Goal: Task Accomplishment & Management: Manage account settings

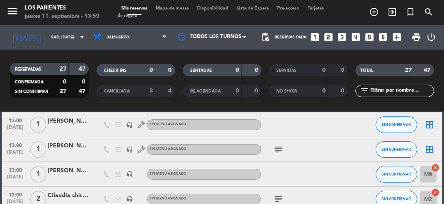
scroll to position [38, 0]
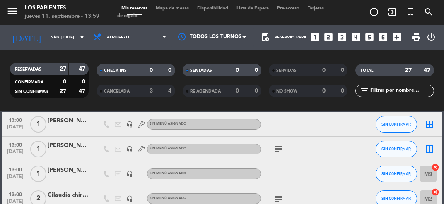
click at [278, 148] on icon "subject" at bounding box center [278, 149] width 10 height 10
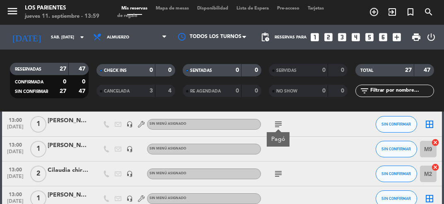
click at [274, 173] on icon "subject" at bounding box center [278, 174] width 10 height 10
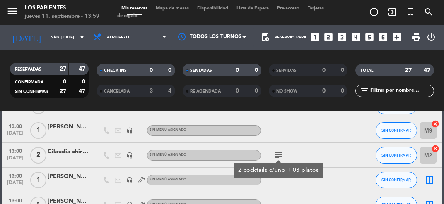
scroll to position [82, 0]
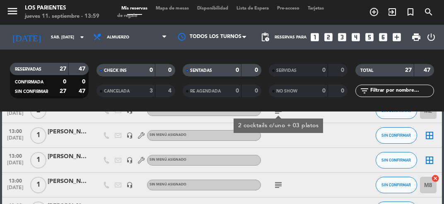
click at [276, 183] on icon "subject" at bounding box center [278, 185] width 10 height 10
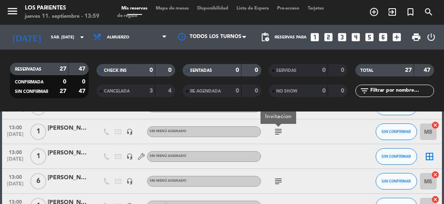
scroll to position [199, 0]
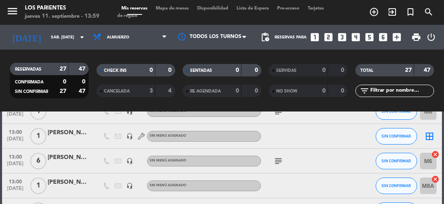
click at [279, 158] on icon "subject" at bounding box center [278, 161] width 10 height 10
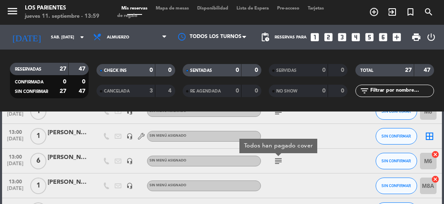
scroll to position [217, 0]
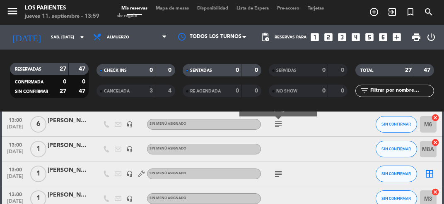
click at [277, 172] on icon "subject" at bounding box center [278, 174] width 10 height 10
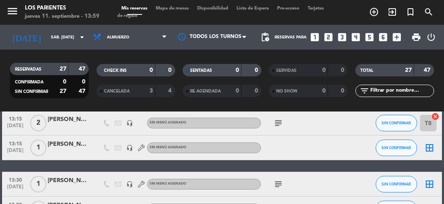
scroll to position [473, 0]
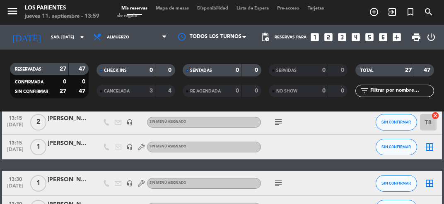
click at [280, 122] on icon "subject" at bounding box center [278, 123] width 10 height 10
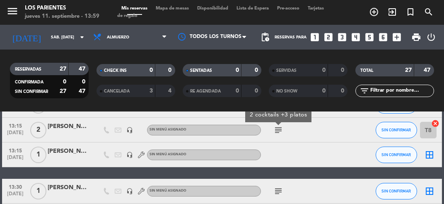
scroll to position [480, 0]
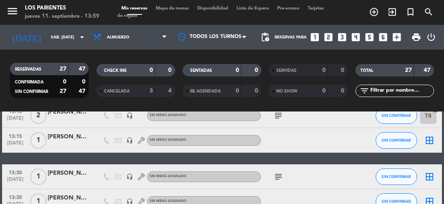
click at [278, 177] on icon "subject" at bounding box center [278, 177] width 10 height 10
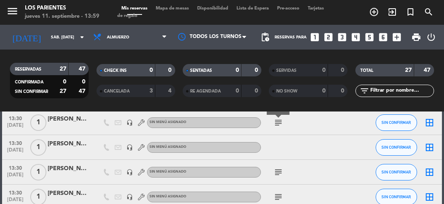
click at [281, 172] on icon "subject" at bounding box center [278, 173] width 10 height 10
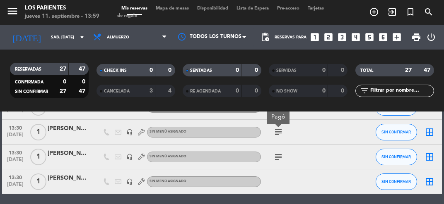
click at [281, 159] on icon "subject" at bounding box center [278, 157] width 10 height 10
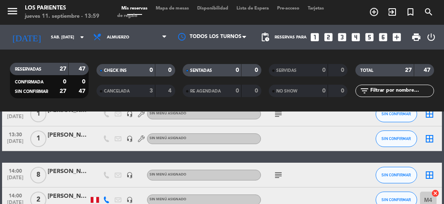
scroll to position [617, 0]
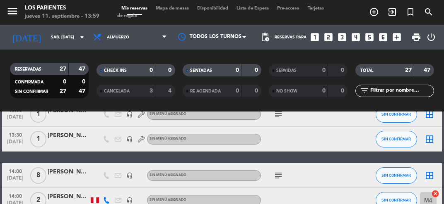
click at [280, 177] on icon "subject" at bounding box center [278, 176] width 10 height 10
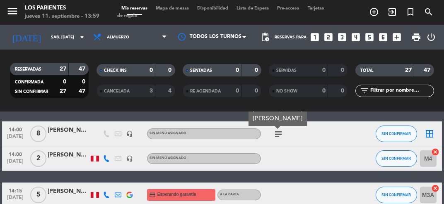
scroll to position [663, 0]
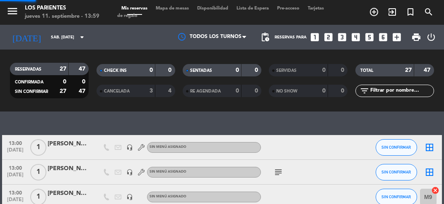
select select "lunch"
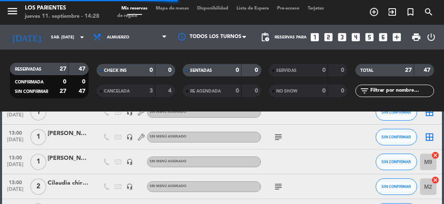
scroll to position [55, 0]
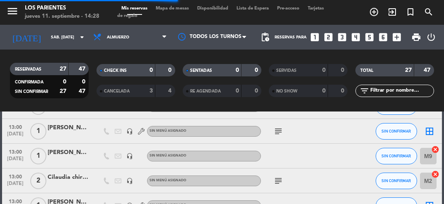
click at [70, 36] on input "sáb. [DATE]" at bounding box center [75, 37] width 56 height 13
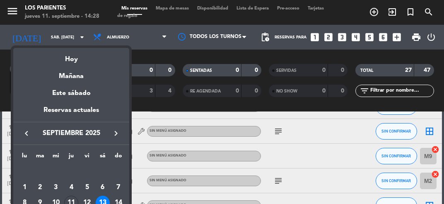
click at [101, 59] on div "Hoy" at bounding box center [71, 56] width 116 height 17
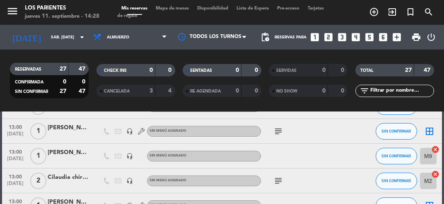
type input "[DEMOGRAPHIC_DATA] [DATE]"
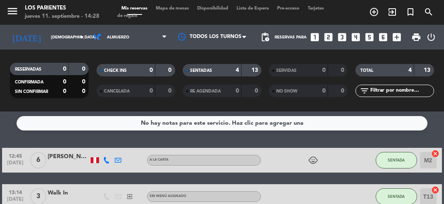
scroll to position [0, 0]
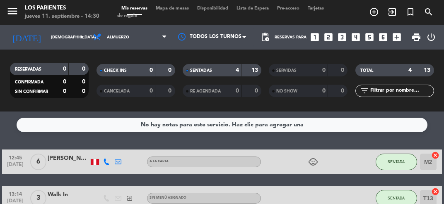
click at [331, 40] on icon "looks_two" at bounding box center [328, 37] width 11 height 11
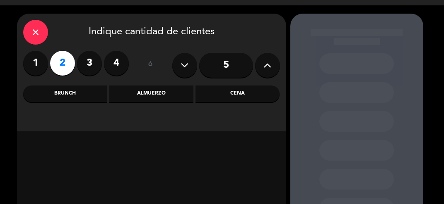
scroll to position [19, 0]
click at [170, 94] on div "Almuerzo" at bounding box center [151, 94] width 84 height 17
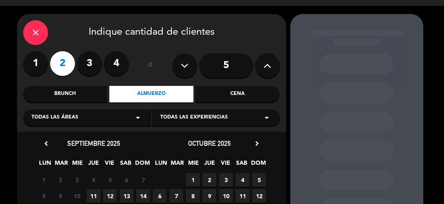
scroll to position [67, 0]
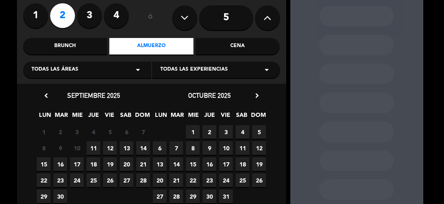
click at [93, 145] on span "11" at bounding box center [93, 149] width 14 height 14
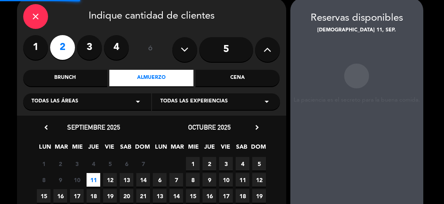
scroll to position [33, 0]
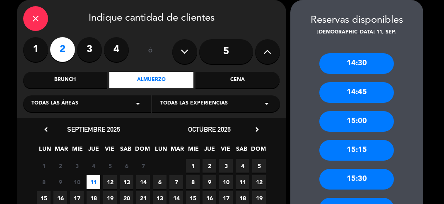
click at [368, 60] on div "14:30" at bounding box center [356, 63] width 74 height 21
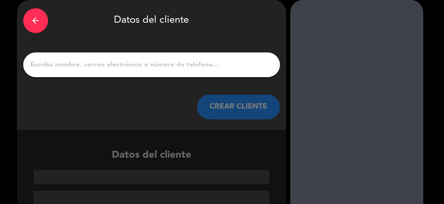
scroll to position [23, 0]
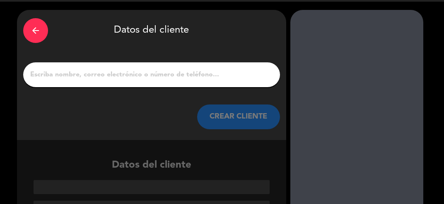
click at [227, 71] on input "1" at bounding box center [151, 75] width 244 height 12
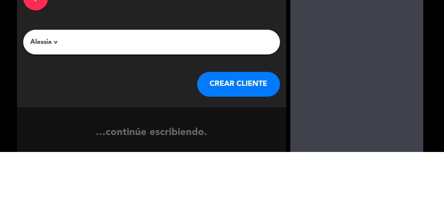
scroll to position [4, 0]
type input "[PERSON_NAME]"
click at [270, 74] on div "arrow_back Datos del cliente [PERSON_NAME] CREAR CLIENTE" at bounding box center [151, 94] width 269 height 130
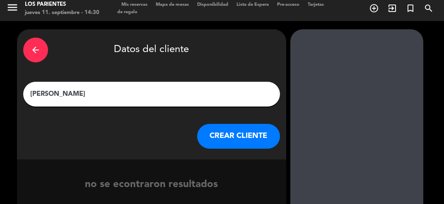
click at [250, 134] on button "CREAR CLIENTE" at bounding box center [238, 136] width 83 height 25
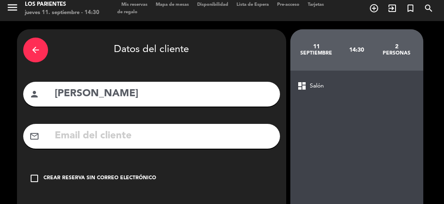
scroll to position [44, 0]
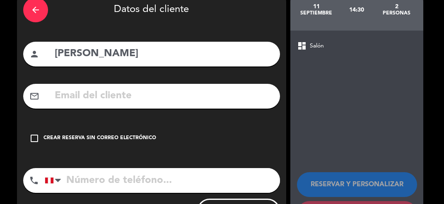
click at [131, 142] on div "Crear reserva sin correo electrónico" at bounding box center [99, 138] width 113 height 8
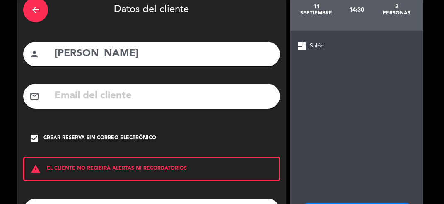
scroll to position [74, 0]
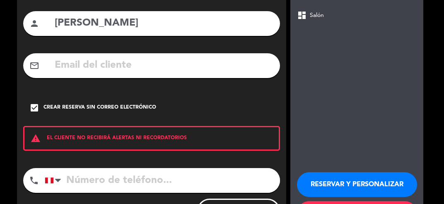
click at [363, 190] on button "RESERVAR Y PERSONALIZAR" at bounding box center [357, 185] width 120 height 25
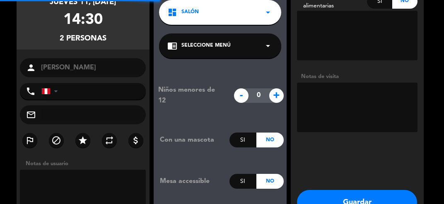
scroll to position [33, 0]
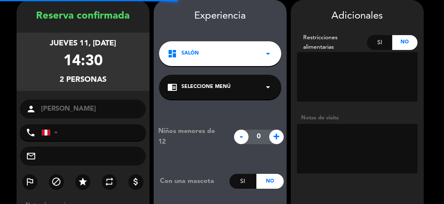
click at [362, 135] on textarea at bounding box center [357, 149] width 120 height 50
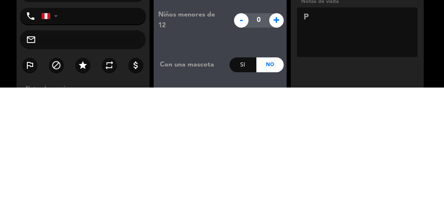
type textarea "Pr"
type textarea "PR 250"
click at [425, 152] on booking-confirmed "Reserva confirmada jueves 11, [DATE] 14:30 2 personas person [PERSON_NAME] phon…" at bounding box center [221, 145] width 427 height 290
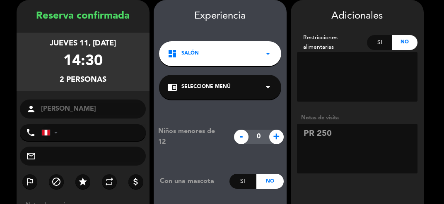
scroll to position [88, 0]
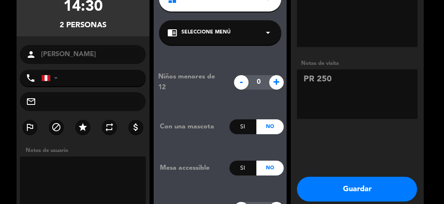
click at [375, 192] on button "Guardar" at bounding box center [357, 189] width 120 height 25
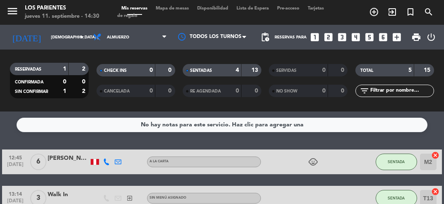
scroll to position [106, 0]
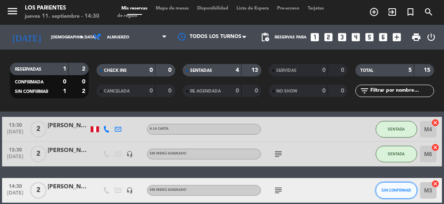
click at [398, 189] on span "SIN CONFIRMAR" at bounding box center [395, 190] width 29 height 5
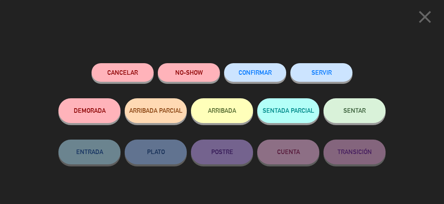
click at [356, 114] on span "SENTAR" at bounding box center [354, 110] width 22 height 7
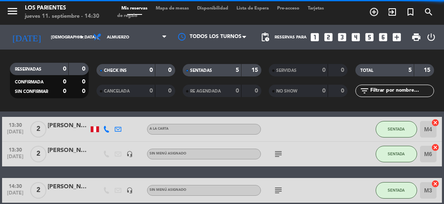
click at [430, 192] on input "M3" at bounding box center [428, 190] width 17 height 17
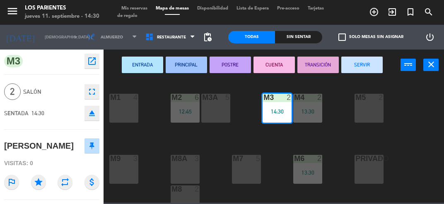
scroll to position [73, 0]
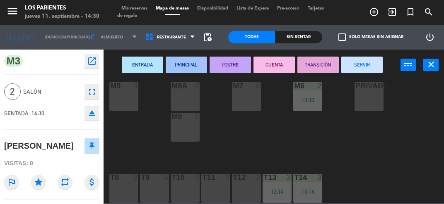
click at [126, 181] on div at bounding box center [124, 177] width 14 height 7
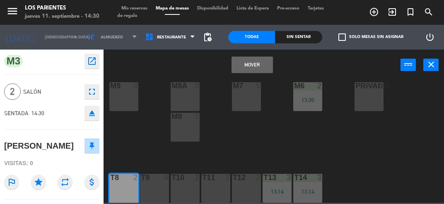
click at [159, 190] on div "T9 4" at bounding box center [154, 188] width 29 height 29
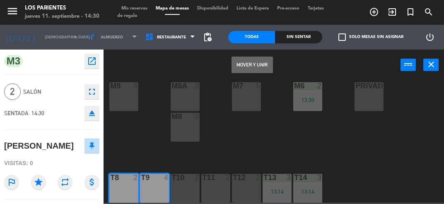
click at [261, 67] on button "Mover y Unir" at bounding box center [251, 65] width 41 height 17
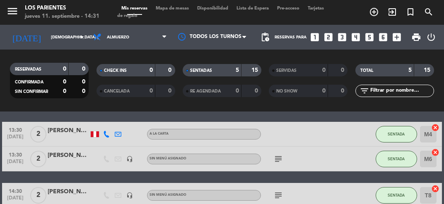
scroll to position [106, 0]
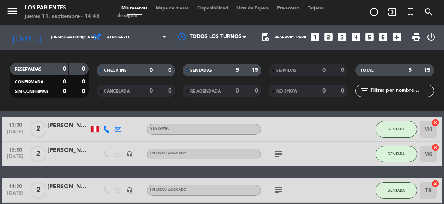
click at [70, 34] on input "[DEMOGRAPHIC_DATA] [DATE]" at bounding box center [75, 37] width 56 height 13
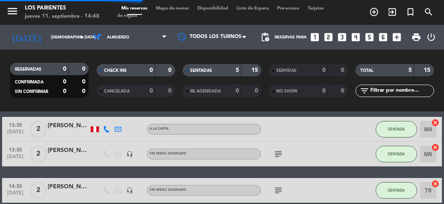
type input "sáb. [DATE]"
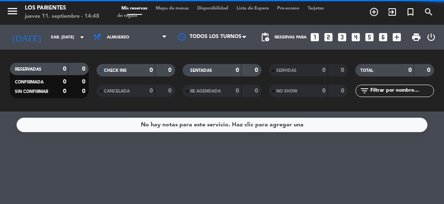
scroll to position [0, 0]
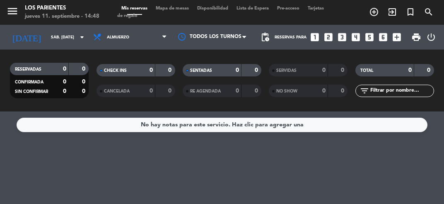
click at [174, 8] on span "Mapa de mesas" at bounding box center [171, 8] width 41 height 5
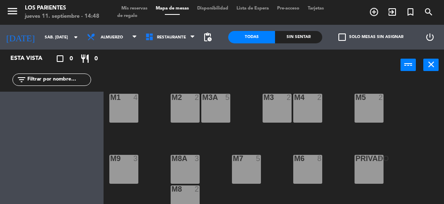
click at [125, 112] on div "M1 4" at bounding box center [123, 108] width 29 height 29
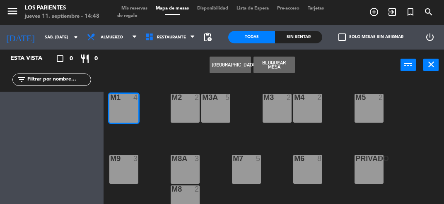
click at [194, 110] on div "M2 2" at bounding box center [184, 108] width 29 height 29
click at [221, 114] on div "M3A 5" at bounding box center [215, 108] width 29 height 29
click at [220, 101] on div at bounding box center [216, 97] width 14 height 7
click at [214, 111] on div "M3A 5" at bounding box center [215, 108] width 29 height 29
click at [286, 63] on button "Bloquear Mesa" at bounding box center [273, 65] width 41 height 17
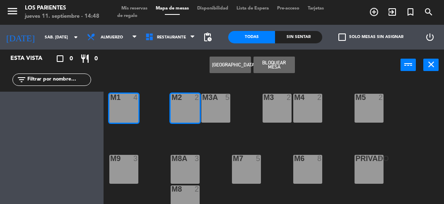
click at [281, 69] on button "Bloquear Mesa" at bounding box center [273, 65] width 41 height 17
click at [275, 67] on button "Bloquear Mesa" at bounding box center [273, 65] width 41 height 17
click at [281, 60] on button "Bloquear Mesa" at bounding box center [273, 65] width 41 height 17
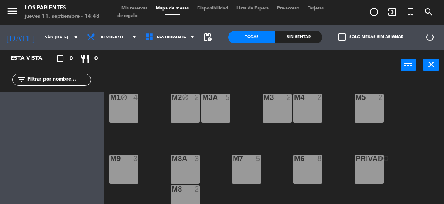
click at [223, 114] on div "M3A 5" at bounding box center [215, 108] width 29 height 29
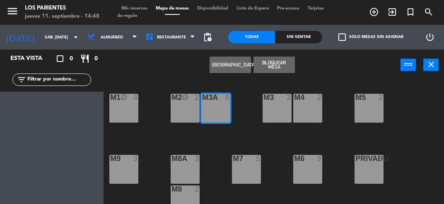
click at [281, 113] on div "M3 2" at bounding box center [276, 108] width 29 height 29
click at [316, 113] on div "M4 2" at bounding box center [307, 108] width 29 height 29
click at [282, 60] on button "Bloquear Mesa" at bounding box center [273, 65] width 41 height 17
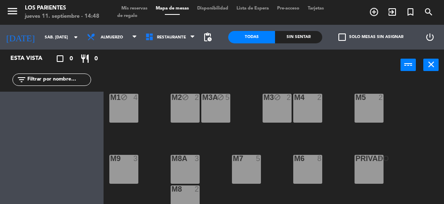
click at [308, 115] on div "M4 2" at bounding box center [307, 108] width 29 height 29
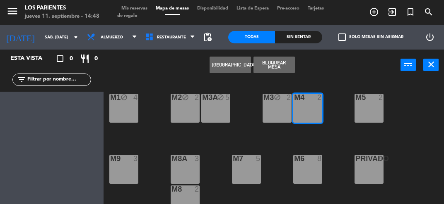
click at [376, 112] on div "M5 2" at bounding box center [368, 108] width 29 height 29
click at [279, 65] on button "Bloquear Mesa" at bounding box center [273, 65] width 41 height 17
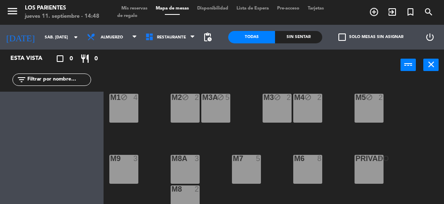
click at [127, 167] on div "M9 3" at bounding box center [123, 169] width 29 height 29
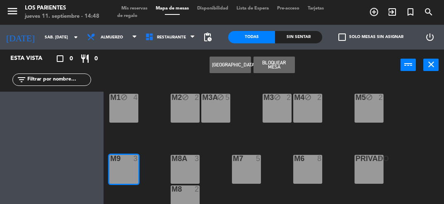
click at [191, 163] on div "M8A 3" at bounding box center [184, 159] width 29 height 8
click at [191, 202] on div "M8 2" at bounding box center [184, 200] width 29 height 29
click at [280, 63] on button "Bloquear Mesa" at bounding box center [273, 65] width 41 height 17
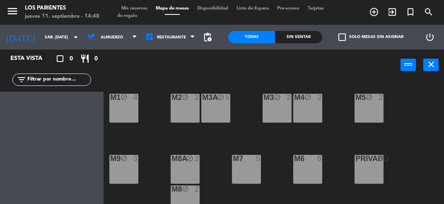
click at [248, 168] on div "M7 5" at bounding box center [246, 169] width 29 height 29
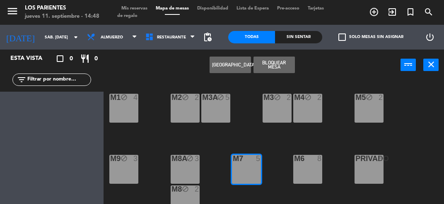
click at [312, 170] on div "M6 8" at bounding box center [307, 169] width 29 height 29
click at [281, 62] on button "Bloquear Mesa" at bounding box center [273, 65] width 41 height 17
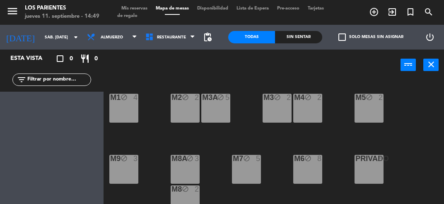
click at [365, 174] on div "PRIVADO 8" at bounding box center [368, 169] width 29 height 29
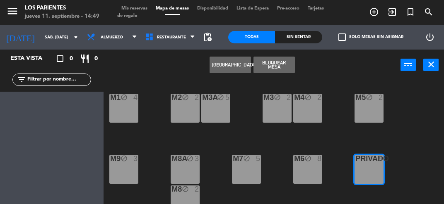
click at [283, 62] on button "Bloquear Mesa" at bounding box center [273, 65] width 41 height 17
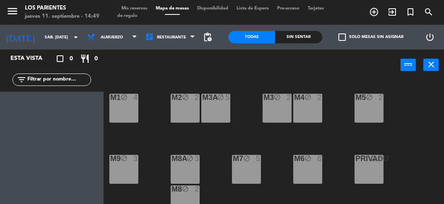
scroll to position [33, 0]
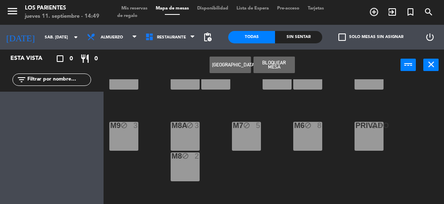
click at [285, 60] on button "Bloquear Mesa" at bounding box center [273, 65] width 41 height 17
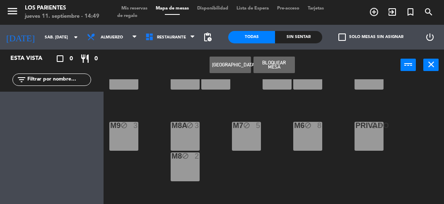
click at [285, 62] on button "Bloquear Mesa" at bounding box center [273, 65] width 41 height 17
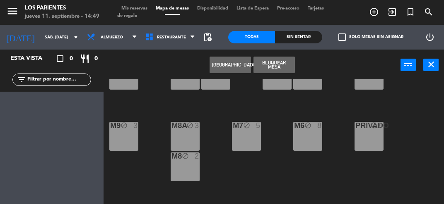
click at [279, 59] on button "Bloquear Mesa" at bounding box center [273, 65] width 41 height 17
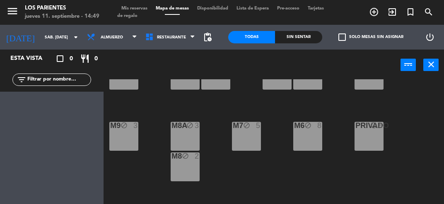
scroll to position [0, 0]
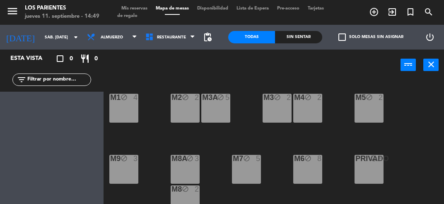
click at [139, 8] on span "Mis reservas" at bounding box center [134, 8] width 34 height 5
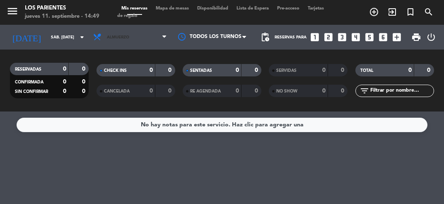
click at [160, 41] on span "Almuerzo" at bounding box center [130, 37] width 82 height 18
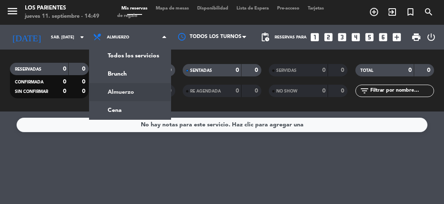
click at [150, 74] on div "menu Los Parientes jueves 11. septiembre - 14:49 Mis reservas Mapa de mesas Dis…" at bounding box center [222, 56] width 444 height 112
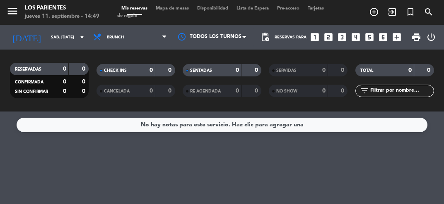
click at [182, 8] on span "Mapa de mesas" at bounding box center [171, 8] width 41 height 5
click at [183, 8] on span "Mapa de mesas" at bounding box center [171, 8] width 41 height 5
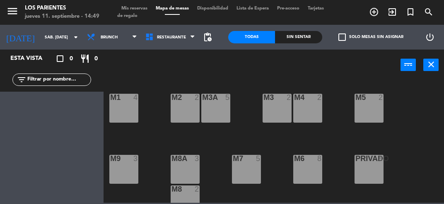
click at [129, 109] on div "M1 4" at bounding box center [123, 108] width 29 height 29
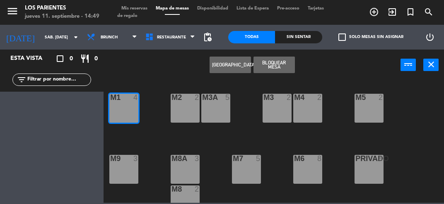
click at [187, 112] on div "M2 2" at bounding box center [184, 108] width 29 height 29
click at [215, 114] on div "M3A 5" at bounding box center [215, 108] width 29 height 29
click at [281, 71] on button "Bloquear Mesa" at bounding box center [273, 65] width 41 height 17
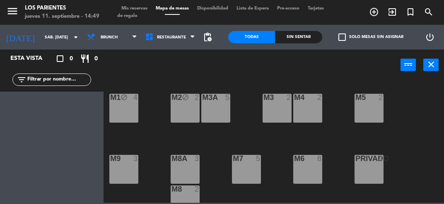
click at [217, 112] on div "M3A 5" at bounding box center [215, 108] width 29 height 29
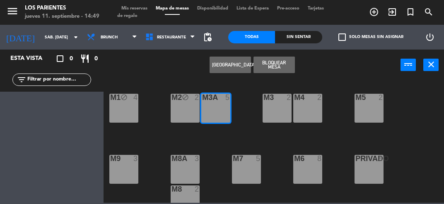
click at [280, 115] on div "M3 2" at bounding box center [276, 108] width 29 height 29
click at [310, 113] on div "M4 2" at bounding box center [307, 108] width 29 height 29
click at [280, 64] on button "Bloquear Mesa" at bounding box center [273, 65] width 41 height 17
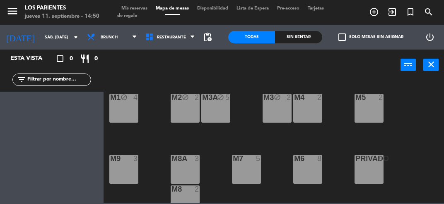
click at [307, 112] on div "M4 2" at bounding box center [307, 108] width 29 height 29
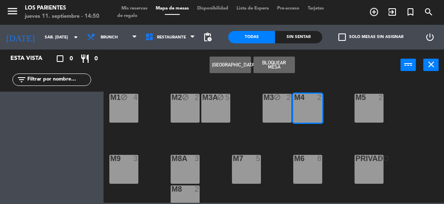
click at [367, 112] on div "M5 2" at bounding box center [368, 108] width 29 height 29
click at [286, 65] on button "Bloquear Mesa" at bounding box center [273, 65] width 41 height 17
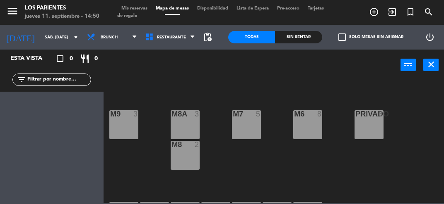
scroll to position [45, 0]
click at [129, 125] on div "M9 3" at bounding box center [123, 124] width 29 height 29
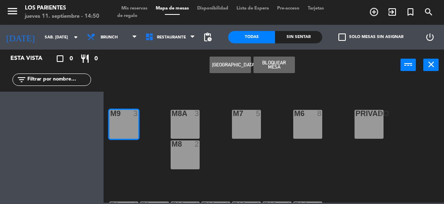
click at [190, 124] on div "M8A 3" at bounding box center [184, 124] width 29 height 29
click at [185, 161] on div "M8 2" at bounding box center [184, 155] width 29 height 29
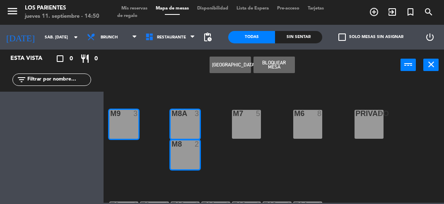
click at [286, 66] on button "Bloquear Mesa" at bounding box center [273, 65] width 41 height 17
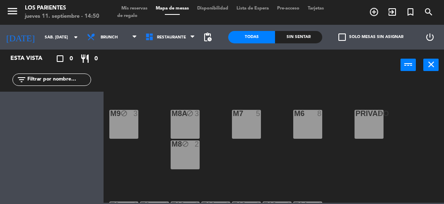
click at [245, 127] on div "M7 5" at bounding box center [246, 124] width 29 height 29
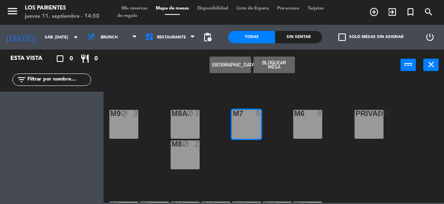
click at [309, 130] on div "M6 8" at bounding box center [307, 124] width 29 height 29
click at [372, 125] on div "PRIVADO 8" at bounding box center [368, 124] width 29 height 29
click at [276, 62] on button "Bloquear Mesa" at bounding box center [273, 65] width 41 height 17
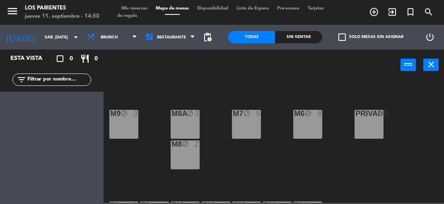
click at [367, 132] on div "PRIVADO 8" at bounding box center [368, 124] width 29 height 29
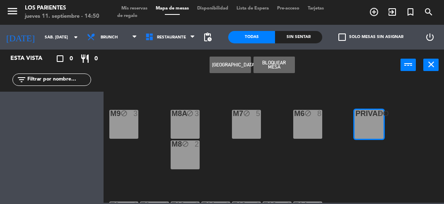
click at [280, 64] on button "Bloquear Mesa" at bounding box center [273, 65] width 41 height 17
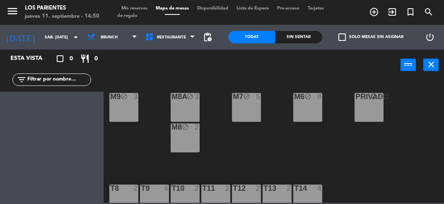
scroll to position [73, 0]
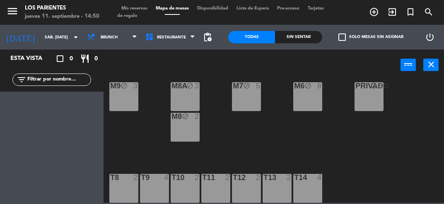
click at [126, 181] on div at bounding box center [124, 177] width 14 height 7
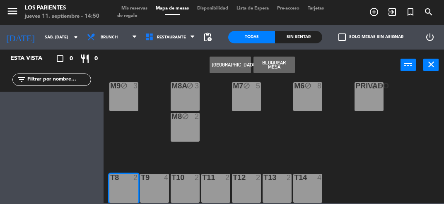
click at [156, 187] on div "T9 4" at bounding box center [154, 188] width 29 height 29
click at [188, 186] on div "T10 2" at bounding box center [184, 188] width 29 height 29
click at [284, 64] on button "Bloquear Mesa" at bounding box center [273, 65] width 41 height 17
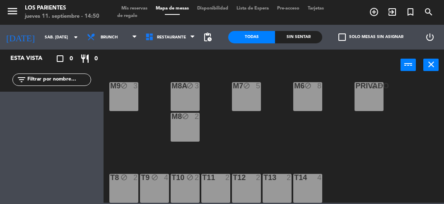
click at [215, 184] on div "T11 2" at bounding box center [215, 188] width 29 height 29
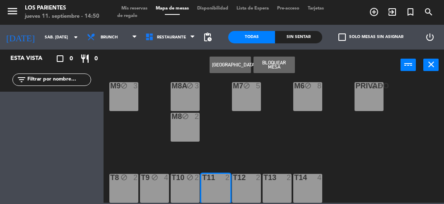
click at [243, 191] on div "T12 2" at bounding box center [246, 188] width 29 height 29
click at [279, 190] on div "T13 2" at bounding box center [276, 188] width 29 height 29
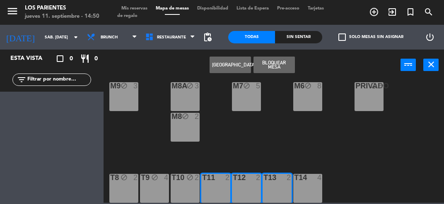
click at [286, 61] on button "Bloquear Mesa" at bounding box center [273, 65] width 41 height 17
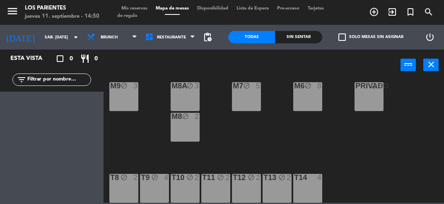
click at [305, 191] on div "T14 4" at bounding box center [307, 188] width 29 height 29
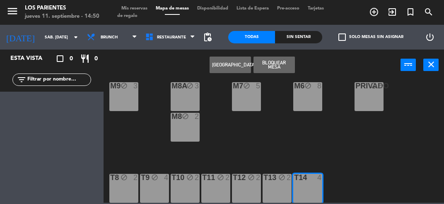
click at [286, 59] on button "Bloquear Mesa" at bounding box center [273, 65] width 41 height 17
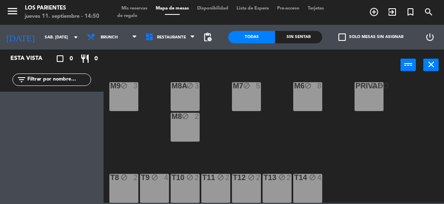
click at [141, 7] on span "Mis reservas" at bounding box center [134, 8] width 34 height 5
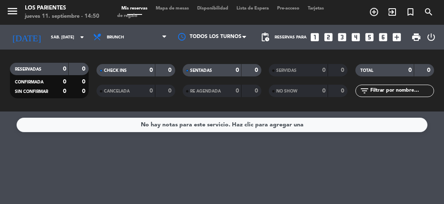
click at [183, 8] on span "Mapa de mesas" at bounding box center [171, 8] width 41 height 5
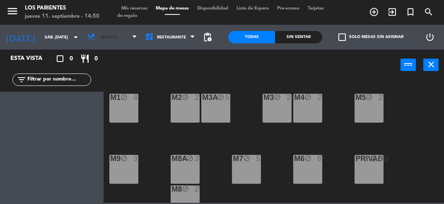
click at [132, 36] on icon at bounding box center [134, 37] width 4 height 7
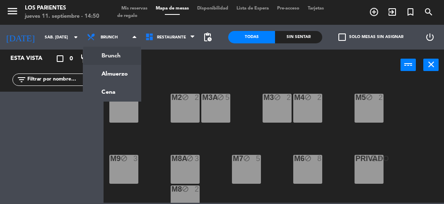
click at [126, 72] on ng-component "menu Los Parientes jueves 11. septiembre - 14:50 Mis reservas Mapa de mesas Dis…" at bounding box center [222, 101] width 444 height 203
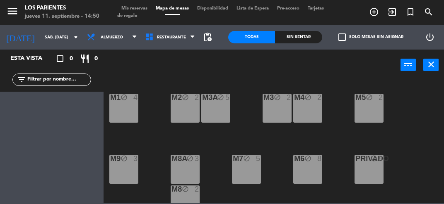
click at [129, 110] on div "M1 block 4" at bounding box center [123, 108] width 29 height 29
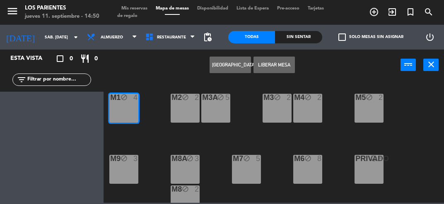
click at [187, 110] on div "M2 block 2" at bounding box center [184, 108] width 29 height 29
click at [218, 112] on div "M3A block 5" at bounding box center [215, 108] width 29 height 29
click at [282, 65] on button "Liberar Mesa" at bounding box center [273, 65] width 41 height 17
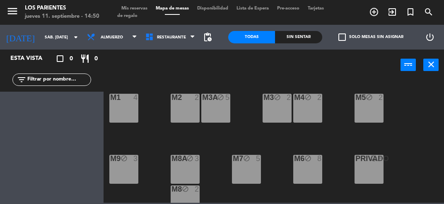
click at [220, 110] on div "M3A block 5" at bounding box center [215, 108] width 29 height 29
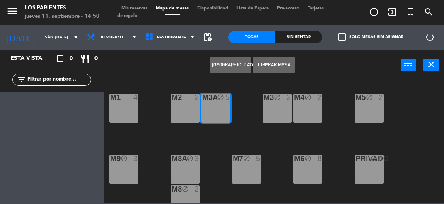
click at [281, 109] on div "M3 block 2" at bounding box center [276, 108] width 29 height 29
click at [312, 110] on div "M4 block 2" at bounding box center [307, 108] width 29 height 29
click at [278, 58] on button "Liberar Mesa" at bounding box center [273, 65] width 41 height 17
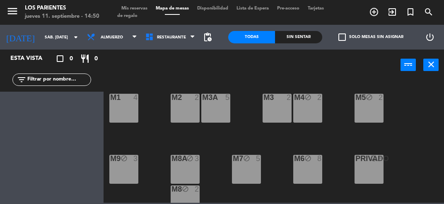
click at [306, 110] on div "M4 block 2" at bounding box center [307, 108] width 29 height 29
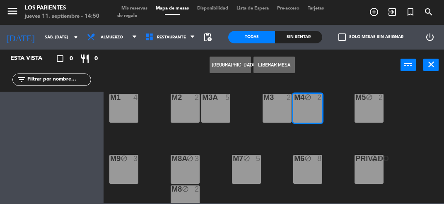
click at [372, 108] on div "M5 block 2" at bounding box center [368, 108] width 29 height 29
click at [288, 62] on button "Liberar Mesa" at bounding box center [273, 65] width 41 height 17
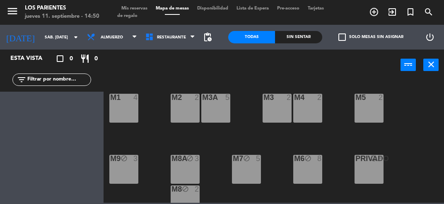
click at [120, 172] on div "M9 block 3" at bounding box center [123, 169] width 29 height 29
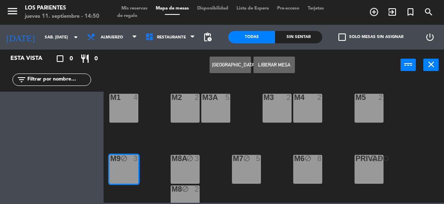
click at [178, 168] on div "M8A block 3" at bounding box center [184, 169] width 29 height 29
click at [185, 193] on div "block" at bounding box center [185, 190] width 14 height 8
click at [283, 63] on button "Liberar Mesa" at bounding box center [273, 65] width 41 height 17
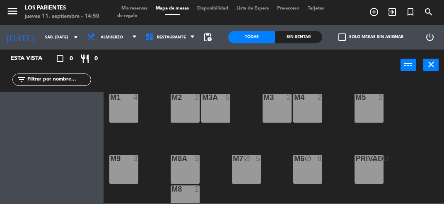
click at [251, 171] on div "M7 block 5" at bounding box center [246, 169] width 29 height 29
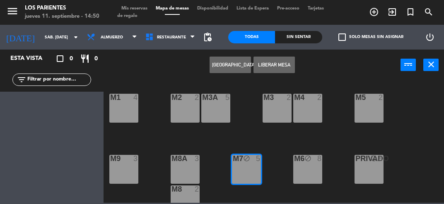
click at [306, 167] on div "M6 block 8" at bounding box center [307, 169] width 29 height 29
click at [283, 65] on button "Liberar Mesa" at bounding box center [273, 65] width 41 height 17
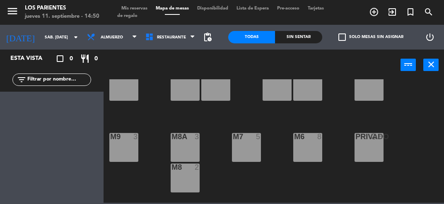
scroll to position [20, 0]
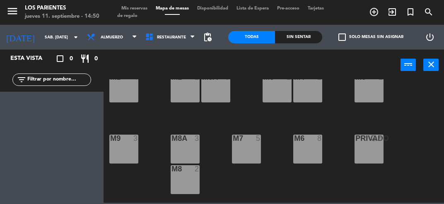
click at [367, 152] on div "PRIVADO block 8" at bounding box center [368, 149] width 29 height 29
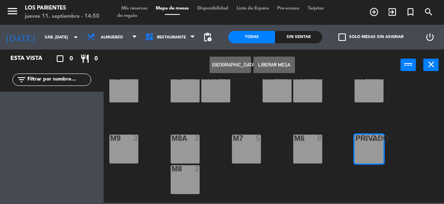
click at [279, 63] on button "Liberar Mesa" at bounding box center [273, 65] width 41 height 17
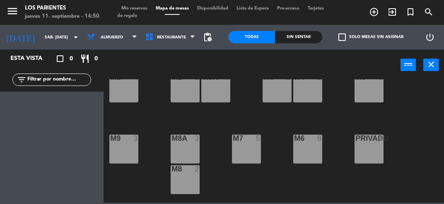
scroll to position [73, 0]
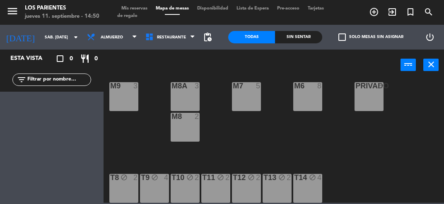
click at [132, 185] on div "T8 block 2" at bounding box center [123, 188] width 29 height 29
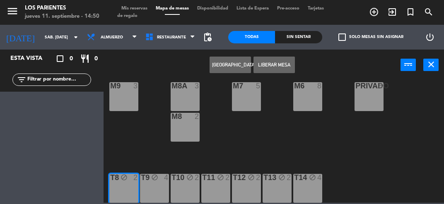
click at [153, 190] on div "T9 block 4" at bounding box center [154, 188] width 29 height 29
click at [192, 188] on div "T10 block 2" at bounding box center [184, 188] width 29 height 29
click at [288, 67] on button "Liberar Mesa" at bounding box center [273, 65] width 41 height 17
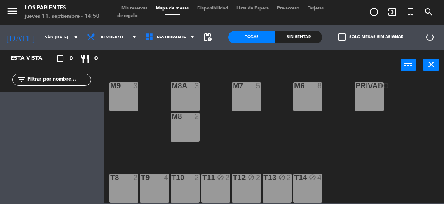
click at [223, 185] on div "T11 block 2" at bounding box center [215, 188] width 29 height 29
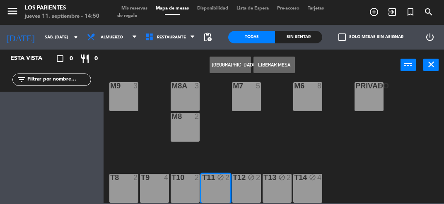
click at [245, 189] on div "T12 block 2" at bounding box center [246, 188] width 29 height 29
click at [277, 189] on div "T13 block 2" at bounding box center [276, 188] width 29 height 29
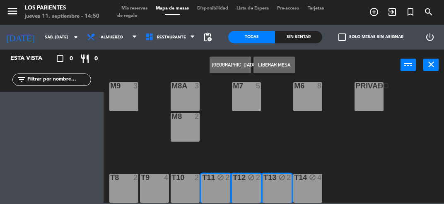
click at [282, 62] on button "Liberar Mesa" at bounding box center [273, 65] width 41 height 17
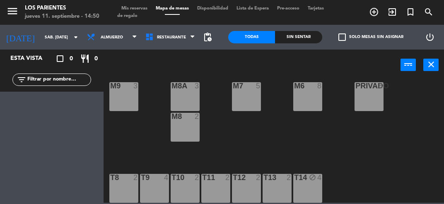
click at [302, 191] on div "T14 block 4" at bounding box center [307, 188] width 29 height 29
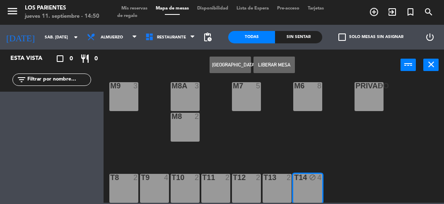
click at [288, 64] on button "Liberar Mesa" at bounding box center [273, 65] width 41 height 17
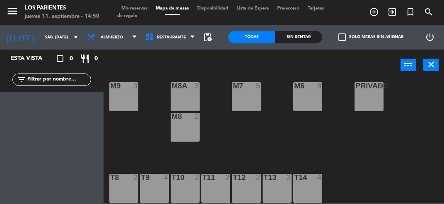
scroll to position [0, 0]
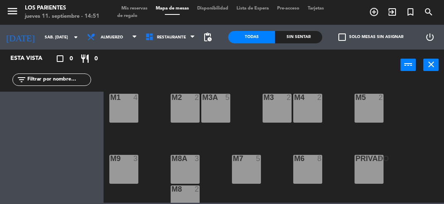
click at [142, 10] on span "Mis reservas" at bounding box center [134, 8] width 34 height 5
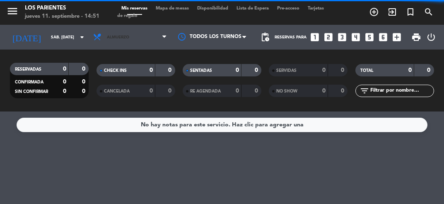
click at [158, 36] on span "Almuerzo" at bounding box center [130, 37] width 82 height 18
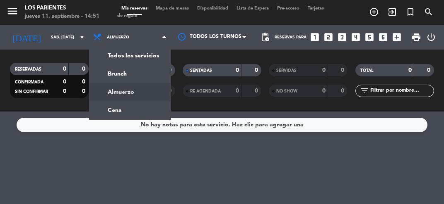
click at [153, 72] on div "menu Los Parientes jueves 11. septiembre - 14:51 Mis reservas Mapa de mesas Dis…" at bounding box center [222, 56] width 444 height 112
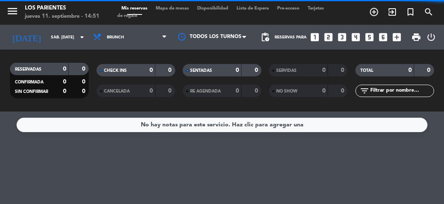
click at [186, 7] on span "Mapa de mesas" at bounding box center [171, 8] width 41 height 5
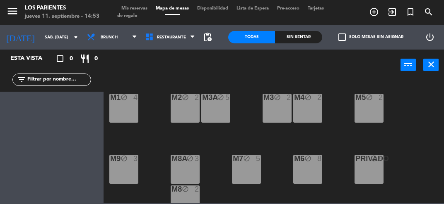
click at [144, 7] on span "Mis reservas" at bounding box center [134, 8] width 34 height 5
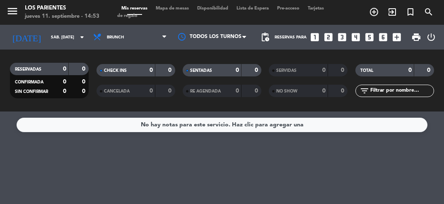
click at [358, 34] on icon "looks_4" at bounding box center [355, 37] width 11 height 11
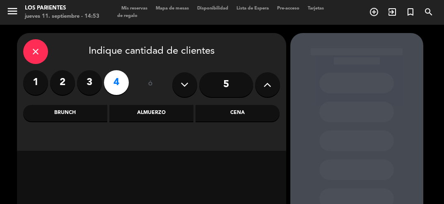
click at [175, 114] on div "Almuerzo" at bounding box center [151, 113] width 84 height 17
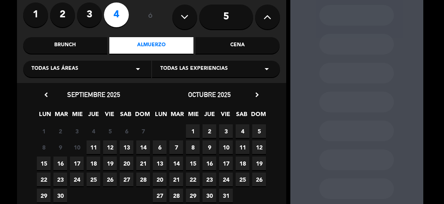
click at [131, 146] on span "13" at bounding box center [127, 148] width 14 height 14
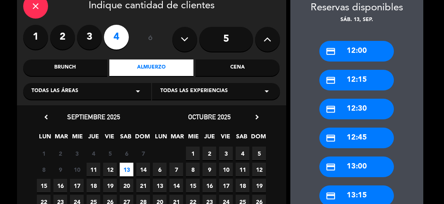
scroll to position [36, 0]
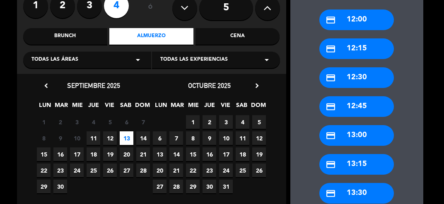
click at [371, 131] on div "credit_card 13:00" at bounding box center [356, 135] width 74 height 21
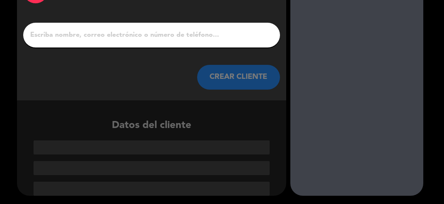
scroll to position [23, 0]
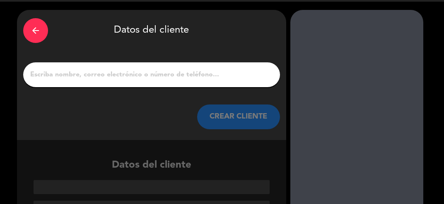
click at [200, 75] on input "1" at bounding box center [151, 75] width 244 height 12
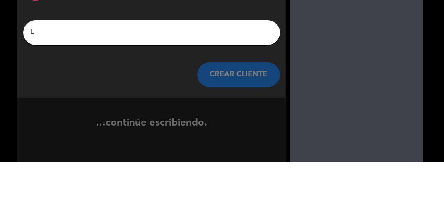
scroll to position [4, 0]
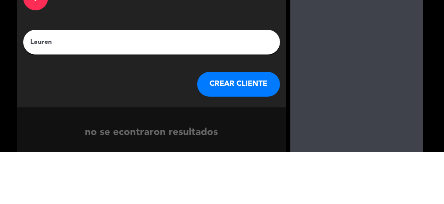
type input "Lauren"
click at [275, 66] on div "arrow_back Datos del cliente Lauren CREAR CLIENTE" at bounding box center [151, 94] width 269 height 130
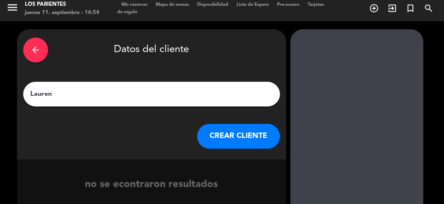
click at [253, 137] on button "CREAR CLIENTE" at bounding box center [238, 136] width 83 height 25
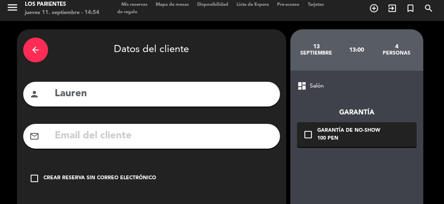
click at [131, 176] on div "Crear reserva sin correo electrónico" at bounding box center [99, 179] width 113 height 8
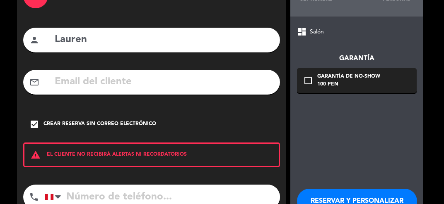
scroll to position [74, 0]
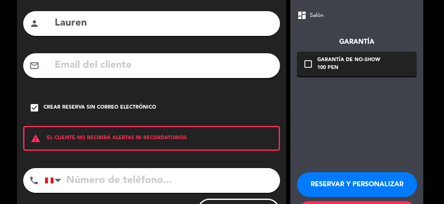
click at [149, 176] on input "tel" at bounding box center [162, 180] width 235 height 25
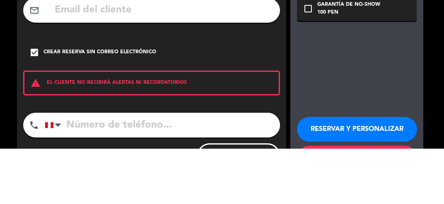
scroll to position [8, 0]
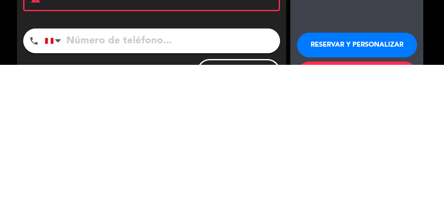
click at [427, 158] on booking-flow-guarantee-sidebar "13 septiembre 13:00 4 personas dashboard Salón Garantía check_box_outline_blank…" at bounding box center [358, 98] width 137 height 278
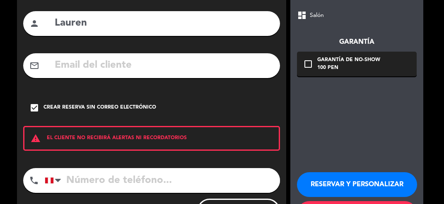
click at [373, 177] on button "RESERVAR Y PERSONALIZAR" at bounding box center [357, 185] width 120 height 25
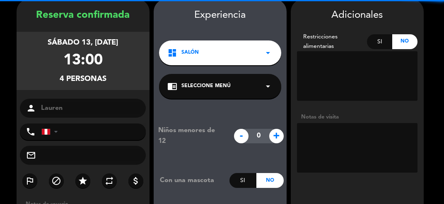
scroll to position [33, 0]
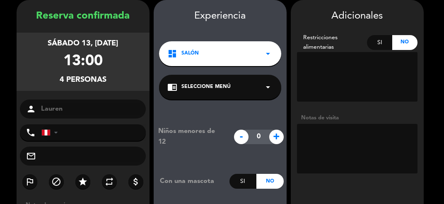
click at [346, 139] on textarea at bounding box center [357, 149] width 120 height 50
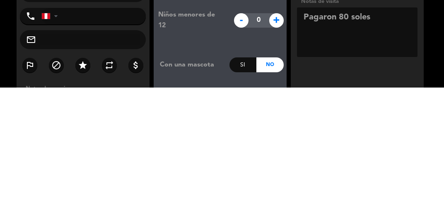
type textarea "Pagaron 80 soles"
click at [430, 147] on booking-confirmed "Reserva confirmada sábado 13, sep. 2025 13:00 4 personas person Lauren phone Un…" at bounding box center [221, 145] width 427 height 290
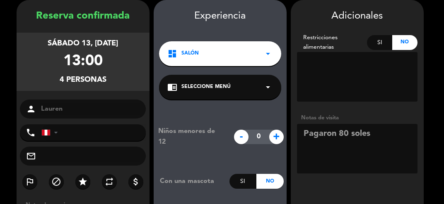
scroll to position [88, 0]
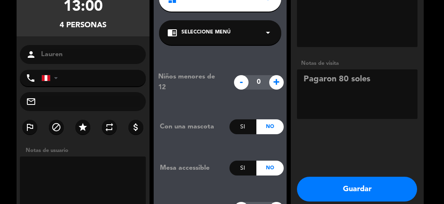
click at [374, 193] on button "Guardar" at bounding box center [357, 189] width 120 height 25
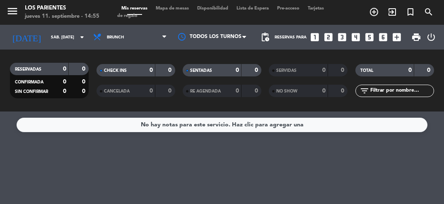
click at [80, 33] on icon "arrow_drop_down" at bounding box center [82, 37] width 10 height 10
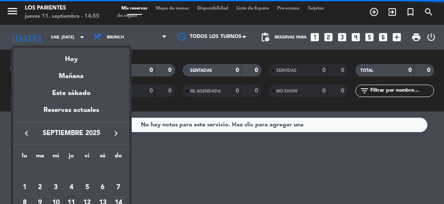
click at [103, 199] on div "13" at bounding box center [103, 203] width 14 height 14
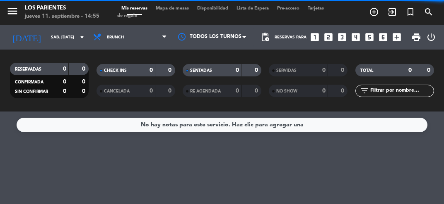
type input "sáb. [DATE]"
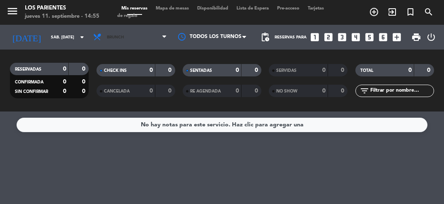
click at [164, 32] on span "Brunch" at bounding box center [130, 37] width 82 height 18
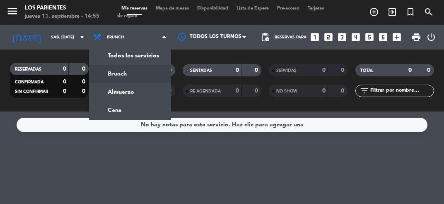
click at [149, 92] on div "menu Los Parientes jueves 11. septiembre - 14:55 Mis reservas Mapa de mesas Dis…" at bounding box center [222, 56] width 444 height 112
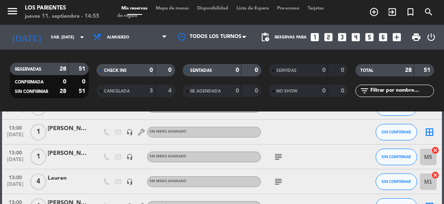
scroll to position [156, 0]
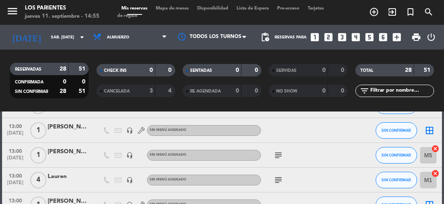
click at [283, 180] on icon "subject" at bounding box center [278, 180] width 10 height 10
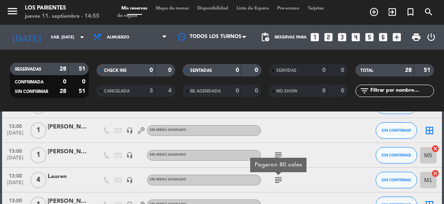
click at [343, 193] on div at bounding box center [341, 205] width 22 height 24
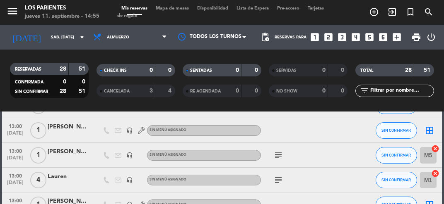
click at [280, 154] on icon "subject" at bounding box center [278, 156] width 10 height 10
click at [349, 199] on div at bounding box center [341, 205] width 22 height 24
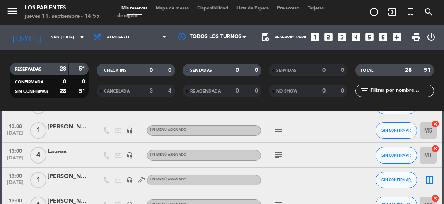
click at [283, 204] on icon "subject" at bounding box center [278, 205] width 10 height 10
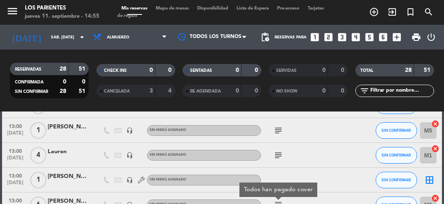
click at [349, 177] on div at bounding box center [341, 180] width 22 height 24
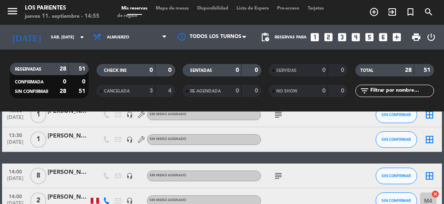
scroll to position [641, 0]
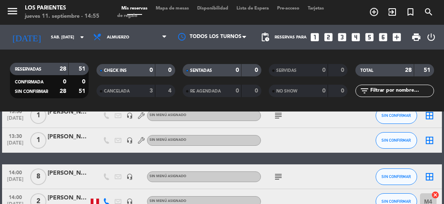
click at [281, 178] on icon "subject" at bounding box center [278, 177] width 10 height 10
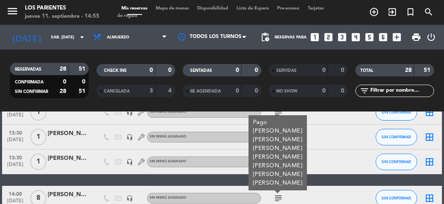
scroll to position [619, 0]
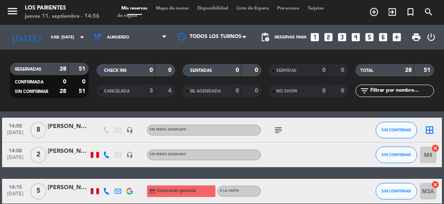
scroll to position [655, 0]
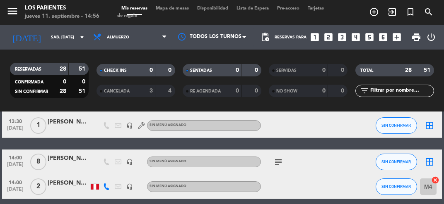
click at [280, 166] on icon "subject" at bounding box center [278, 162] width 10 height 10
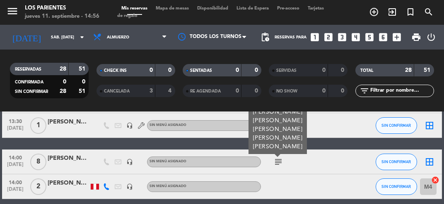
click at [344, 164] on div at bounding box center [341, 162] width 22 height 24
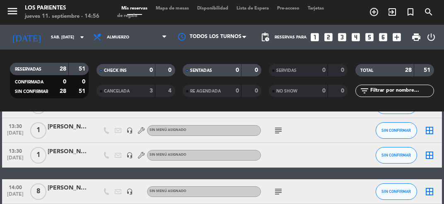
scroll to position [597, 0]
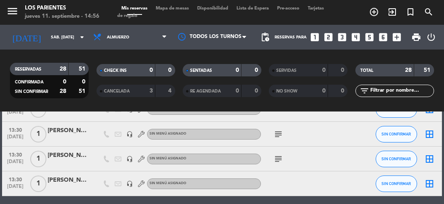
click at [278, 157] on icon "subject" at bounding box center [278, 159] width 10 height 10
click at [340, 146] on div at bounding box center [341, 134] width 22 height 24
click at [282, 132] on icon "subject" at bounding box center [278, 135] width 10 height 10
click at [352, 144] on div at bounding box center [341, 134] width 22 height 24
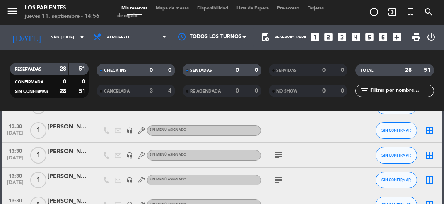
click at [187, 8] on span "Mapa de mesas" at bounding box center [171, 8] width 41 height 5
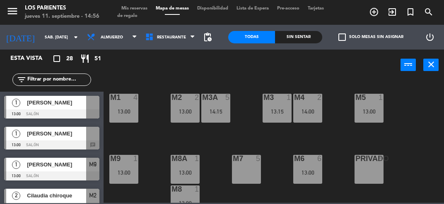
click at [145, 8] on span "Mis reservas" at bounding box center [134, 8] width 34 height 5
